Goal: Information Seeking & Learning: Compare options

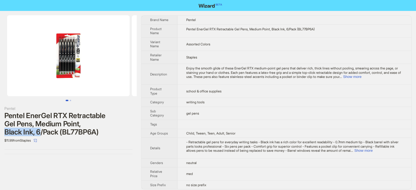
drag, startPoint x: 5, startPoint y: 131, endPoint x: 40, endPoint y: 131, distance: 34.1
click at [40, 131] on div "Pentel EnerGel RTX Retractable Gel Pens, Medium Point, Black Ink, 6/Pack (BL77B…" at bounding box center [68, 123] width 128 height 25
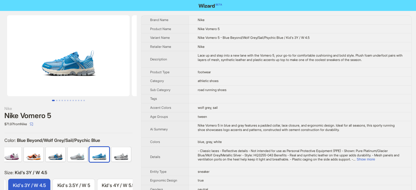
scroll to position [0, 173]
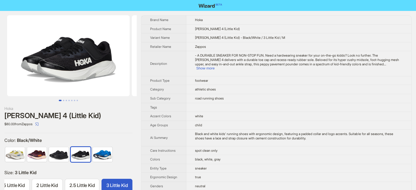
scroll to position [0, 311]
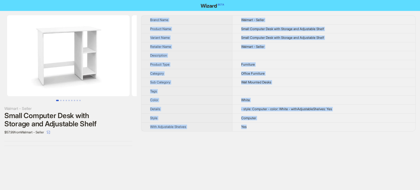
drag, startPoint x: 148, startPoint y: 16, endPoint x: 286, endPoint y: 126, distance: 177.0
click at [286, 126] on tbody "Brand Name Walmart - Seller Product Name Small Computer Desk with Storage and A…" at bounding box center [278, 74] width 274 height 116
copy tbody "Brand Name Walmart - Seller Product Name Small Computer Desk with Storage and A…"
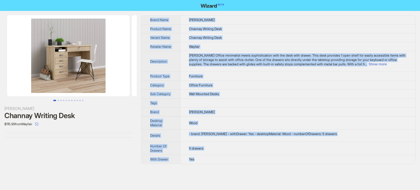
drag, startPoint x: 150, startPoint y: 18, endPoint x: 207, endPoint y: 162, distance: 155.1
click at [207, 162] on tbody "Brand Name [PERSON_NAME] Product Name [PERSON_NAME] Writing Desk Variant Name […" at bounding box center [278, 90] width 274 height 148
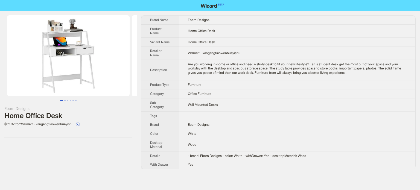
drag, startPoint x: 150, startPoint y: 18, endPoint x: 227, endPoint y: 176, distance: 175.6
click at [227, 173] on div "Ebern Designs Home Office Desk $62.37 from Walmart - kangangtiaowenhuayishu Bra…" at bounding box center [210, 92] width 420 height 163
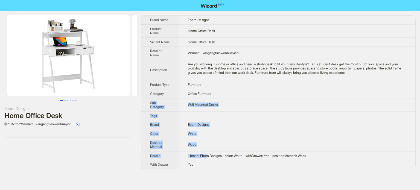
drag, startPoint x: 208, startPoint y: 166, endPoint x: 152, endPoint y: 112, distance: 77.7
click at [152, 112] on tbody "Brand Name [PERSON_NAME] Designs Product Name Home Office Desk Variant Name Hom…" at bounding box center [278, 92] width 274 height 153
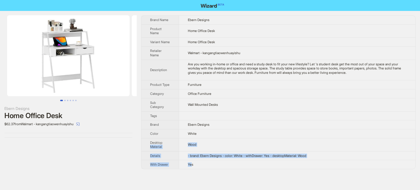
drag, startPoint x: 193, startPoint y: 170, endPoint x: 168, endPoint y: 152, distance: 30.8
click at [168, 152] on tbody "Brand Name [PERSON_NAME] Designs Product Name Home Office Desk Variant Name Hom…" at bounding box center [278, 92] width 274 height 153
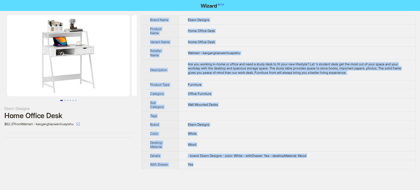
drag, startPoint x: 197, startPoint y: 175, endPoint x: 145, endPoint y: 20, distance: 163.0
click at [145, 20] on tbody "Brand Name [PERSON_NAME] Designs Product Name Home Office Desk Variant Name Hom…" at bounding box center [278, 92] width 274 height 153
copy tbody "Brand Name [PERSON_NAME] Designs Product Name Home Office Desk Variant Name Hom…"
